Goal: Task Accomplishment & Management: Use online tool/utility

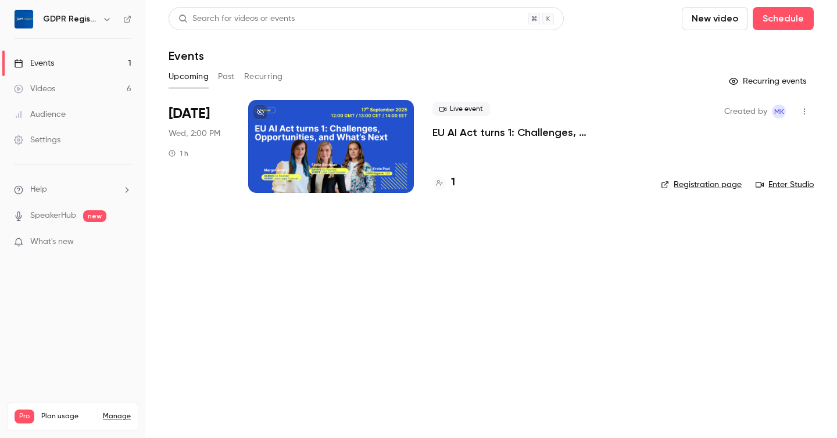
click at [44, 89] on div "Videos" at bounding box center [34, 89] width 41 height 12
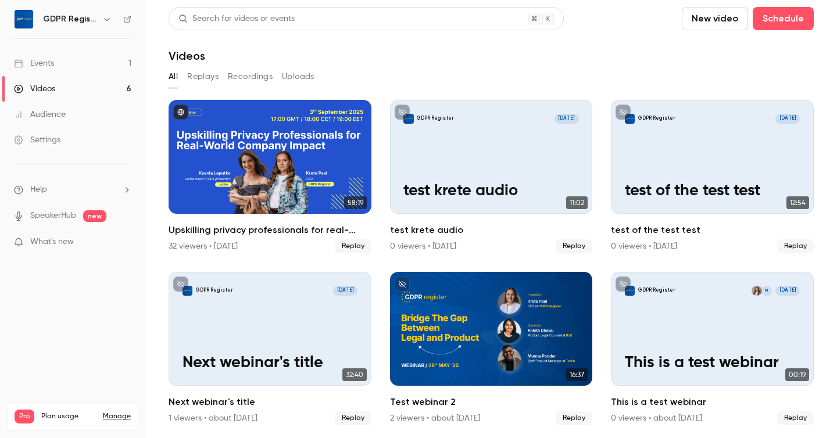
click at [84, 59] on link "Events 1" at bounding box center [72, 64] width 145 height 26
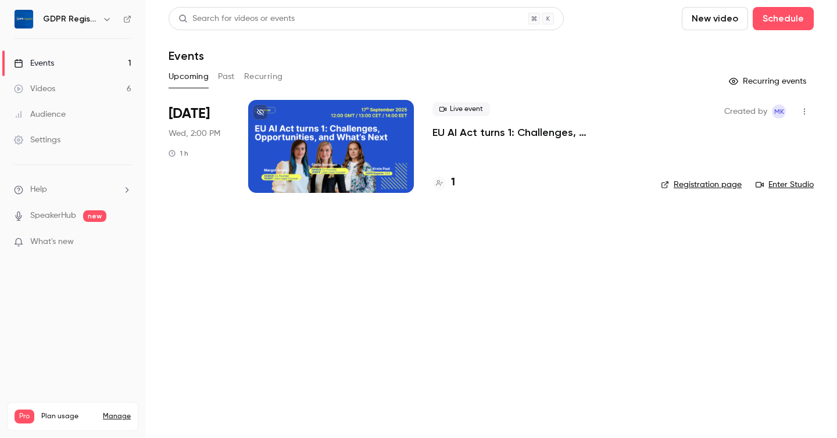
click at [320, 127] on div at bounding box center [331, 146] width 166 height 93
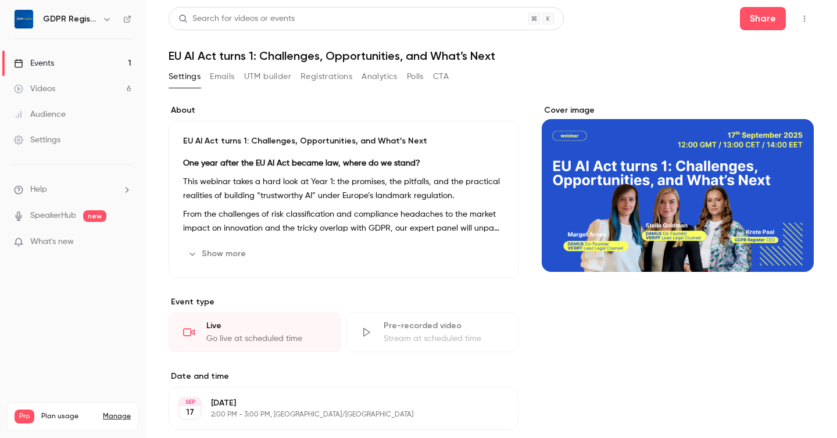
click at [269, 81] on button "UTM builder" at bounding box center [267, 76] width 47 height 19
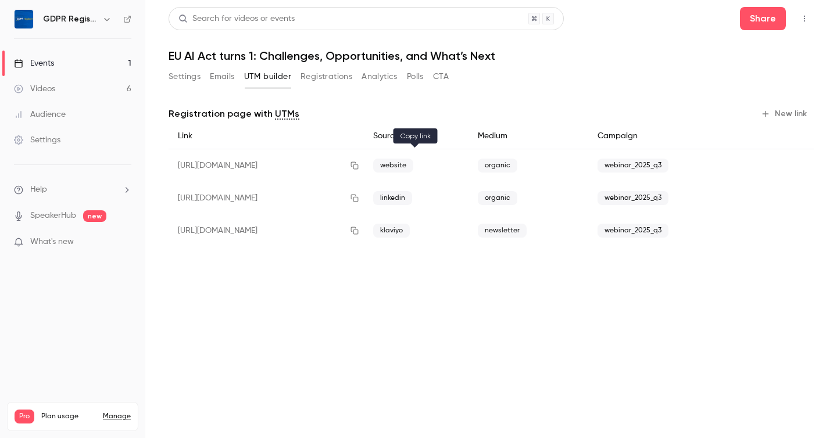
click at [359, 166] on icon "button" at bounding box center [354, 166] width 9 height 8
